Goal: Task Accomplishment & Management: Use online tool/utility

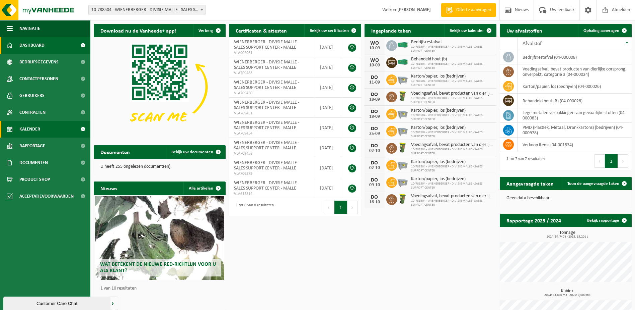
click at [47, 129] on link "Kalender" at bounding box center [45, 129] width 90 height 17
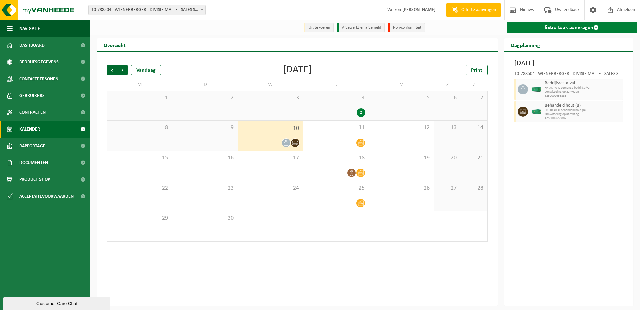
click at [556, 27] on link "Extra taak aanvragen" at bounding box center [572, 27] width 131 height 11
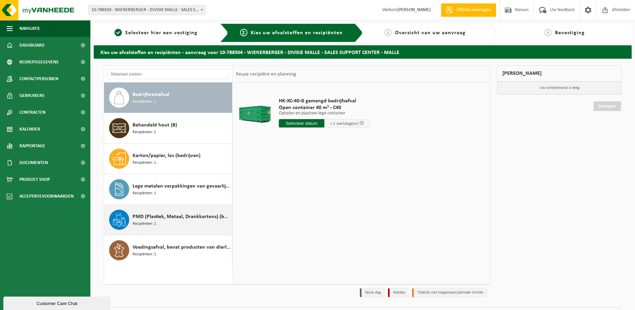
click at [143, 217] on span "PMD (Plastiek, Metaal, Drankkartons) (bedrijven)" at bounding box center [182, 216] width 98 height 8
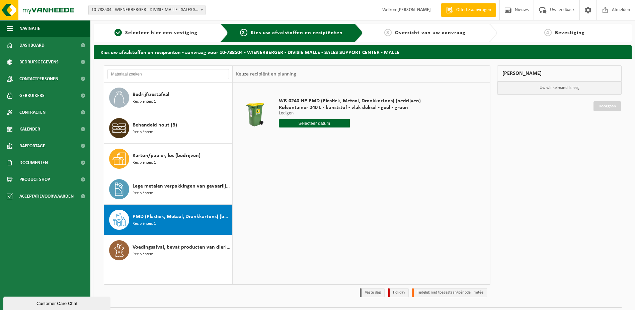
click at [298, 123] on input "text" at bounding box center [314, 123] width 71 height 8
click at [355, 139] on icon at bounding box center [355, 138] width 2 height 3
click at [321, 159] on div "2" at bounding box center [321, 161] width 12 height 11
type input "Van 2025-10-02"
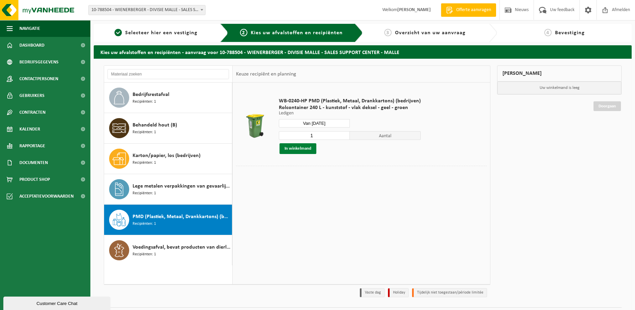
click at [305, 147] on button "In winkelmand" at bounding box center [298, 148] width 37 height 11
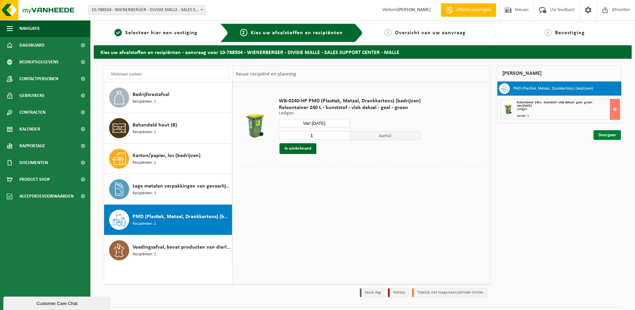
click at [609, 134] on link "Doorgaan" at bounding box center [607, 135] width 27 height 10
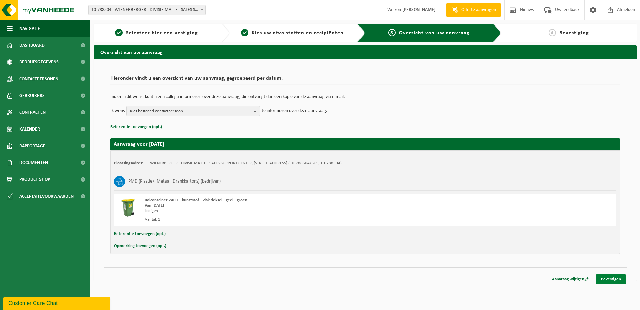
click at [615, 277] on link "Bevestigen" at bounding box center [611, 279] width 30 height 10
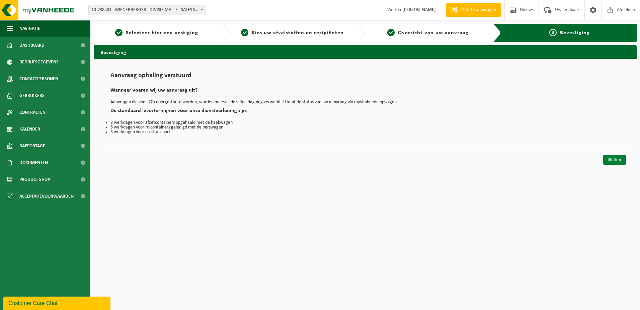
click at [608, 157] on link "Sluiten" at bounding box center [615, 160] width 23 height 10
